Goal: Find specific page/section: Find specific page/section

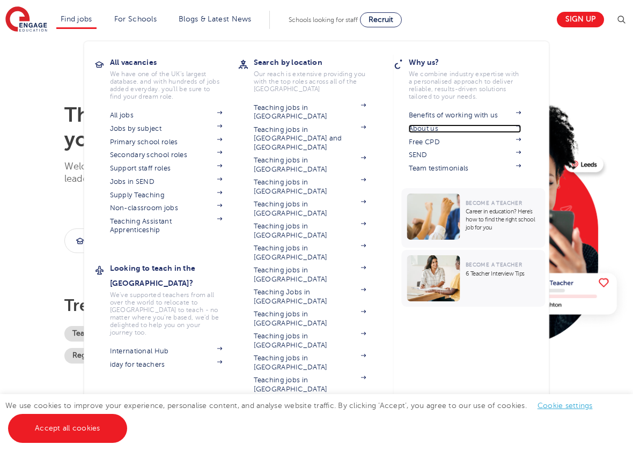
click at [434, 129] on link "About us" at bounding box center [465, 128] width 113 height 9
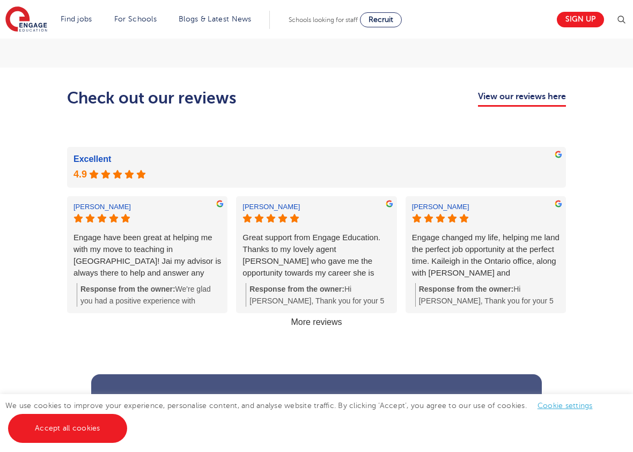
scroll to position [54, 0]
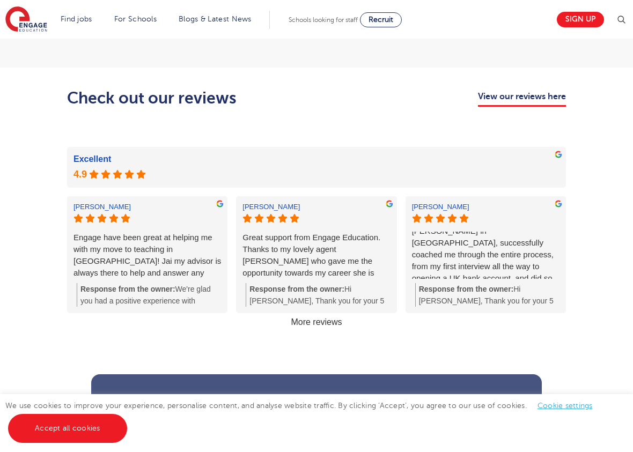
click at [316, 313] on link "More reviews" at bounding box center [317, 322] width 60 height 18
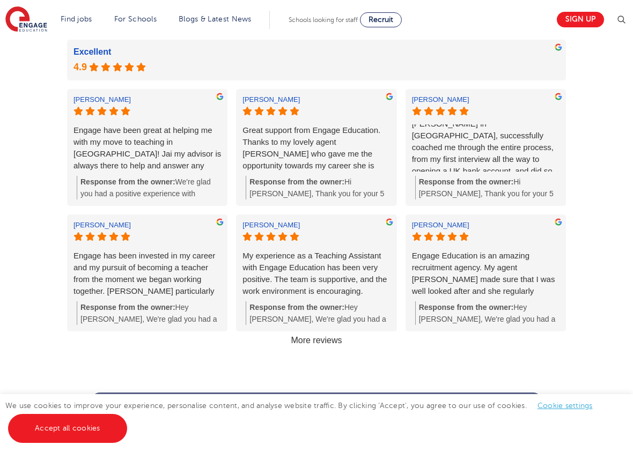
scroll to position [1234, 0]
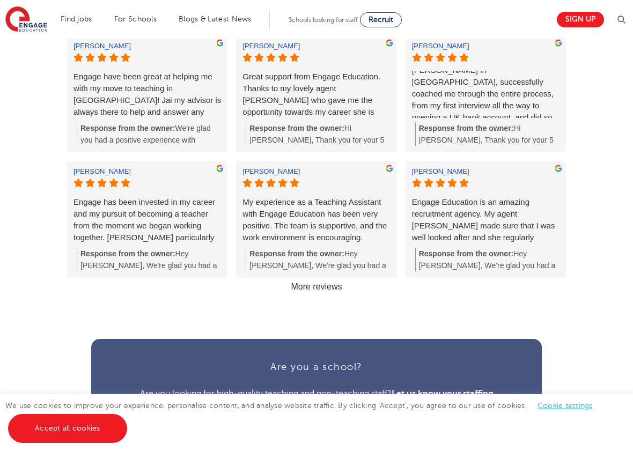
click at [322, 278] on link "More reviews" at bounding box center [317, 287] width 60 height 18
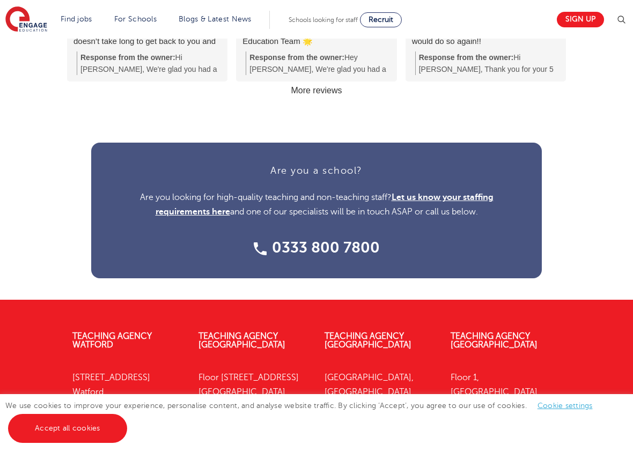
scroll to position [1659, 0]
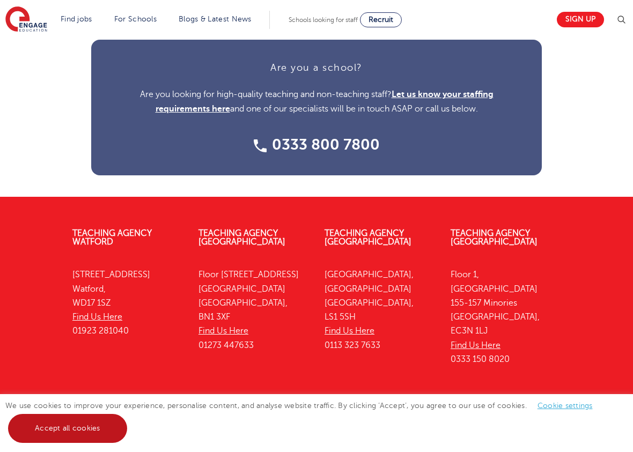
click at [68, 441] on link "Accept all cookies" at bounding box center [67, 428] width 119 height 29
